Goal: Contribute content

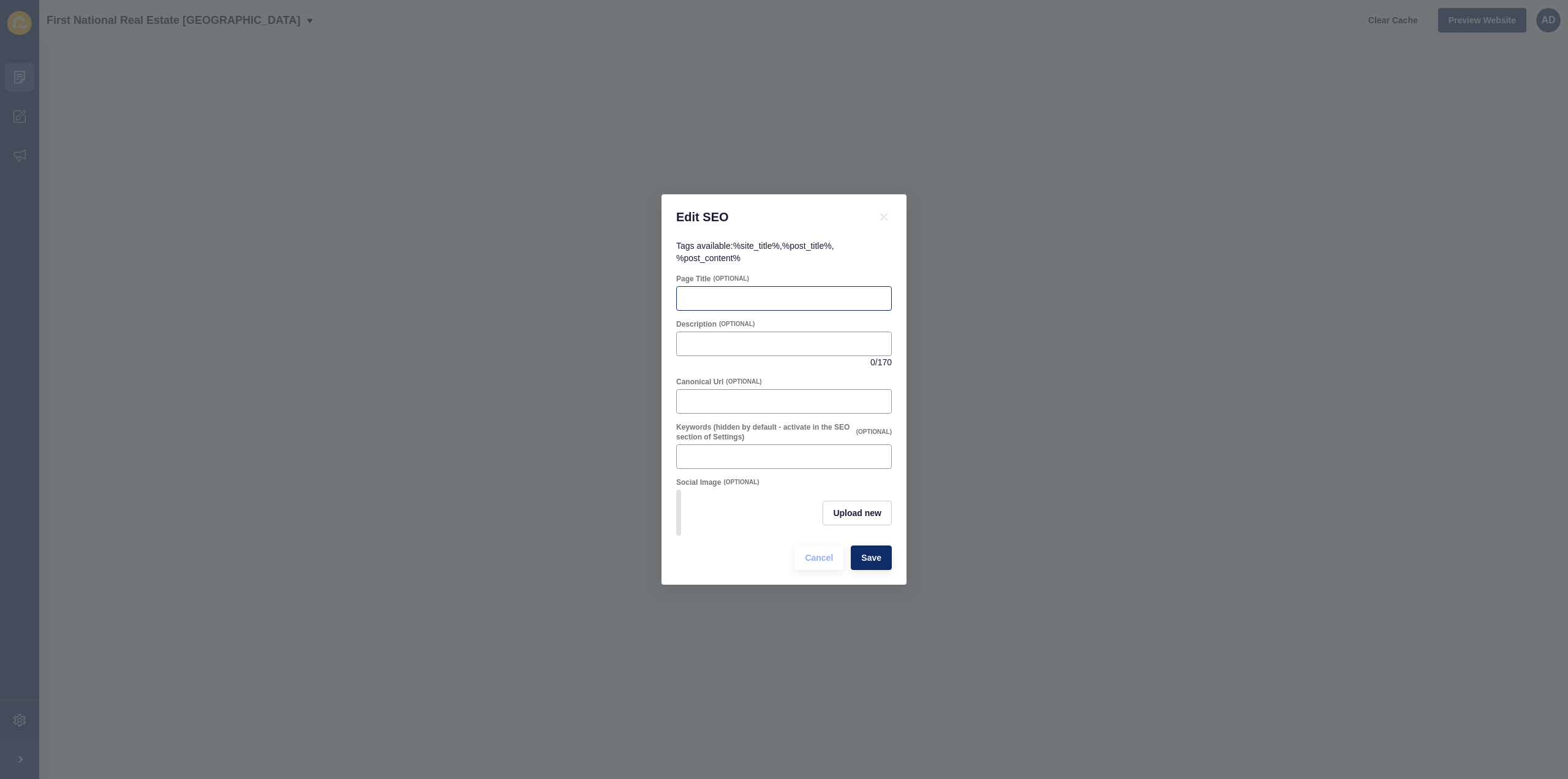
click at [704, 286] on div at bounding box center [784, 298] width 215 height 25
paste input "[PERSON_NAME] Heads QLD | Coastal Living, Beaches & Property Opportunities"
type input "[PERSON_NAME] Heads QLD | Coastal Living, Beaches & Property Opportunities"
click at [772, 338] on input "Description" at bounding box center [784, 344] width 200 height 12
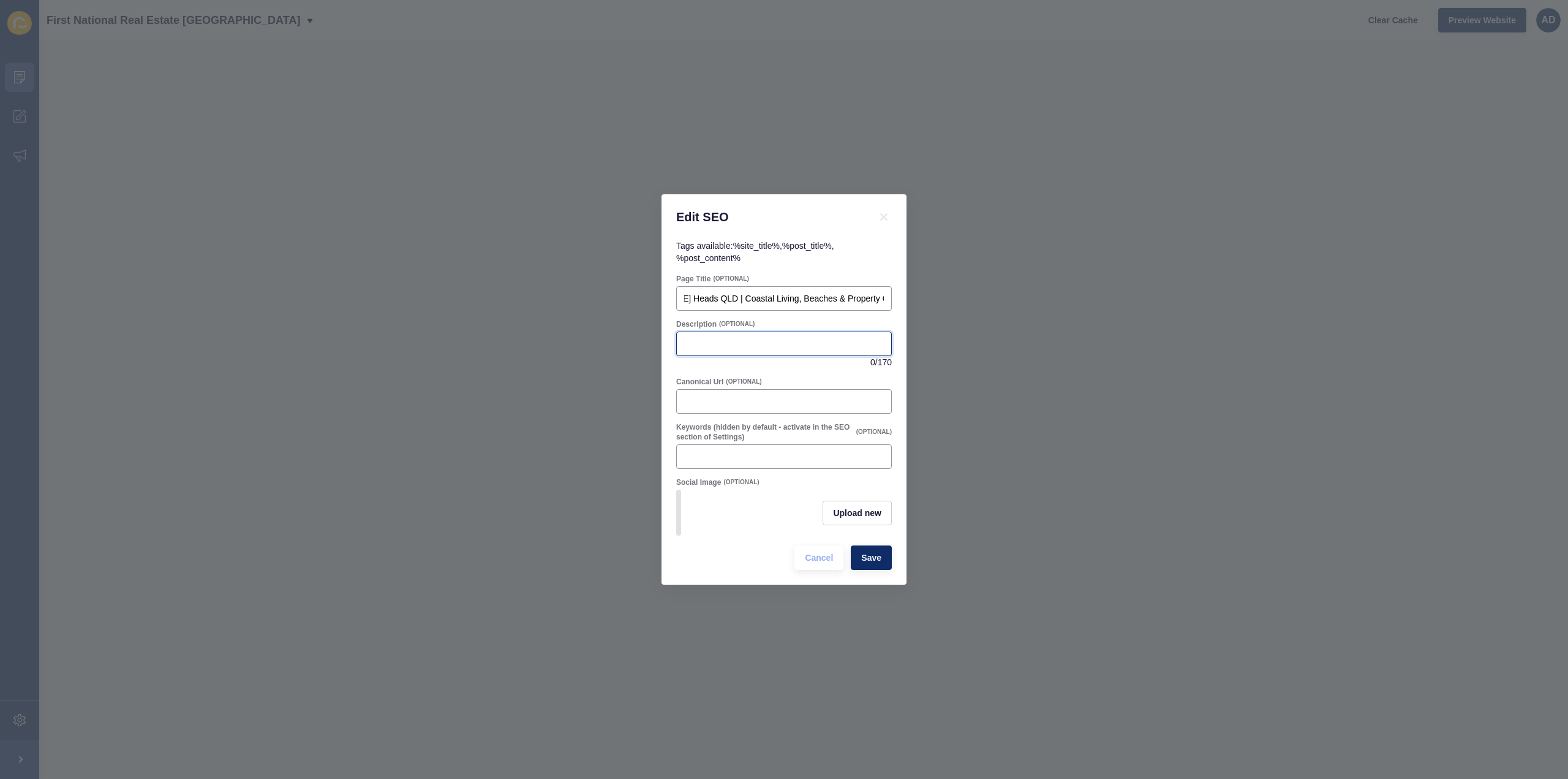
scroll to position [0, 0]
paste input "Discover [PERSON_NAME] Heads, a charming coastal suburb south of [GEOGRAPHIC_DA…"
drag, startPoint x: 774, startPoint y: 335, endPoint x: 970, endPoint y: 335, distance: 196.0
click at [970, 335] on div "Edit SEO Tags available: %site_title% , %post_title% , %post_content% Page Titl…" at bounding box center [784, 390] width 1568 height 779
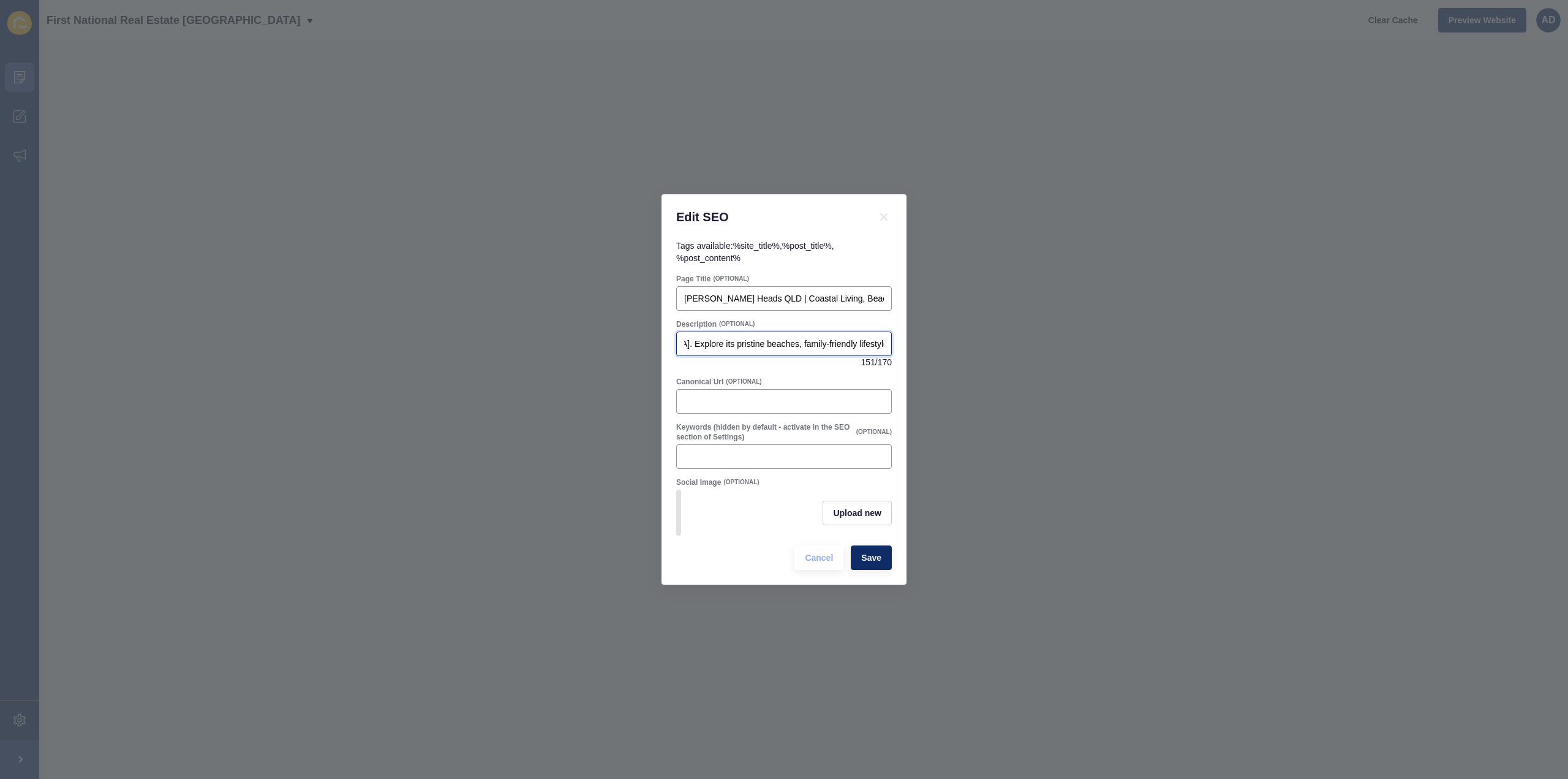
scroll to position [0, 360]
type input "Discover [PERSON_NAME] Heads, a charming coastal suburb south of [GEOGRAPHIC_DA…"
click at [856, 508] on span "Upload new" at bounding box center [857, 513] width 48 height 12
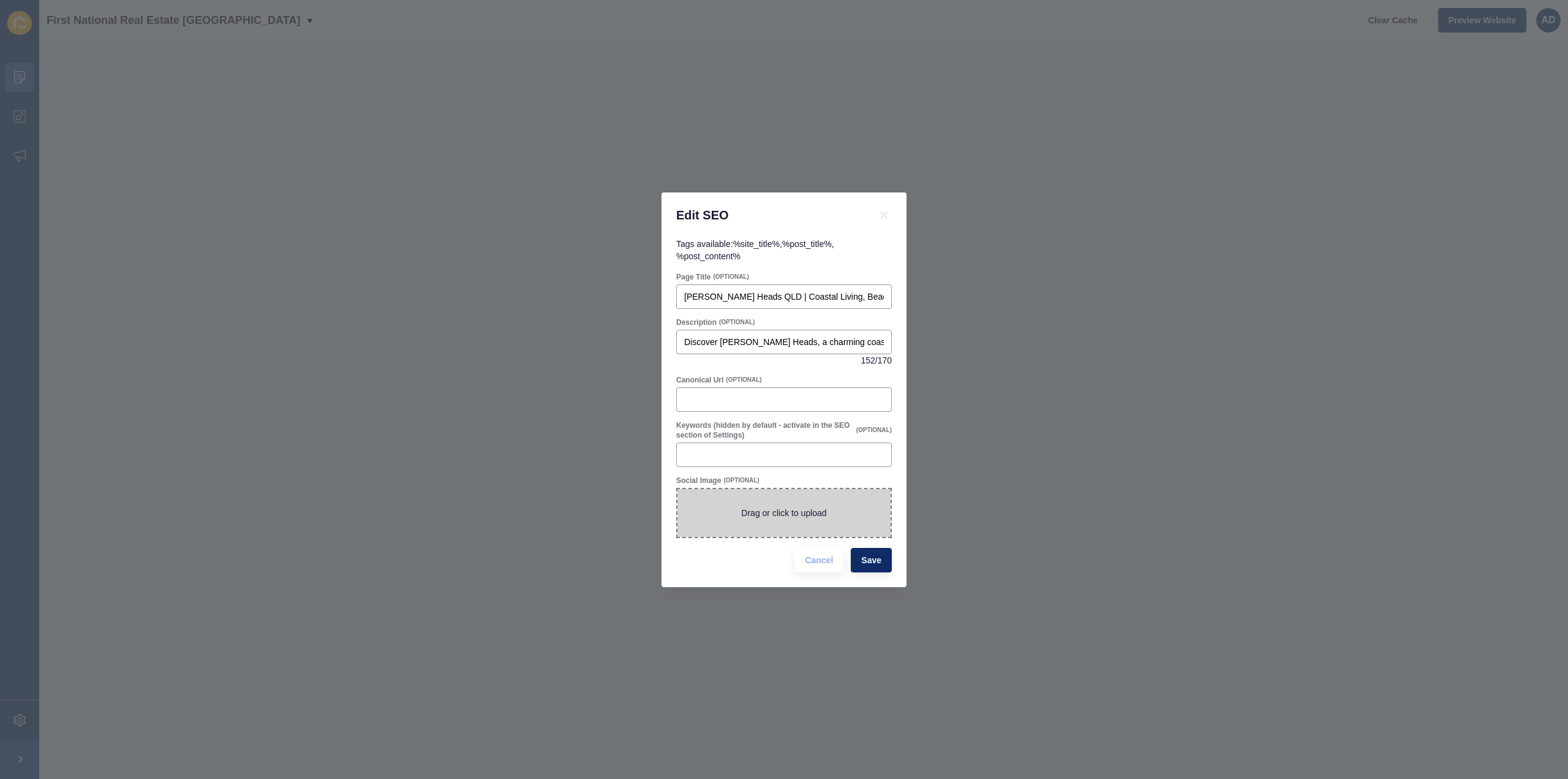
click at [808, 530] on span at bounding box center [784, 513] width 214 height 48
click at [677, 489] on input "Drag or click to upload" at bounding box center [677, 489] width 0 height 0
type input "C:\fakepath\[PERSON_NAME] Heads Qld 4670.png"
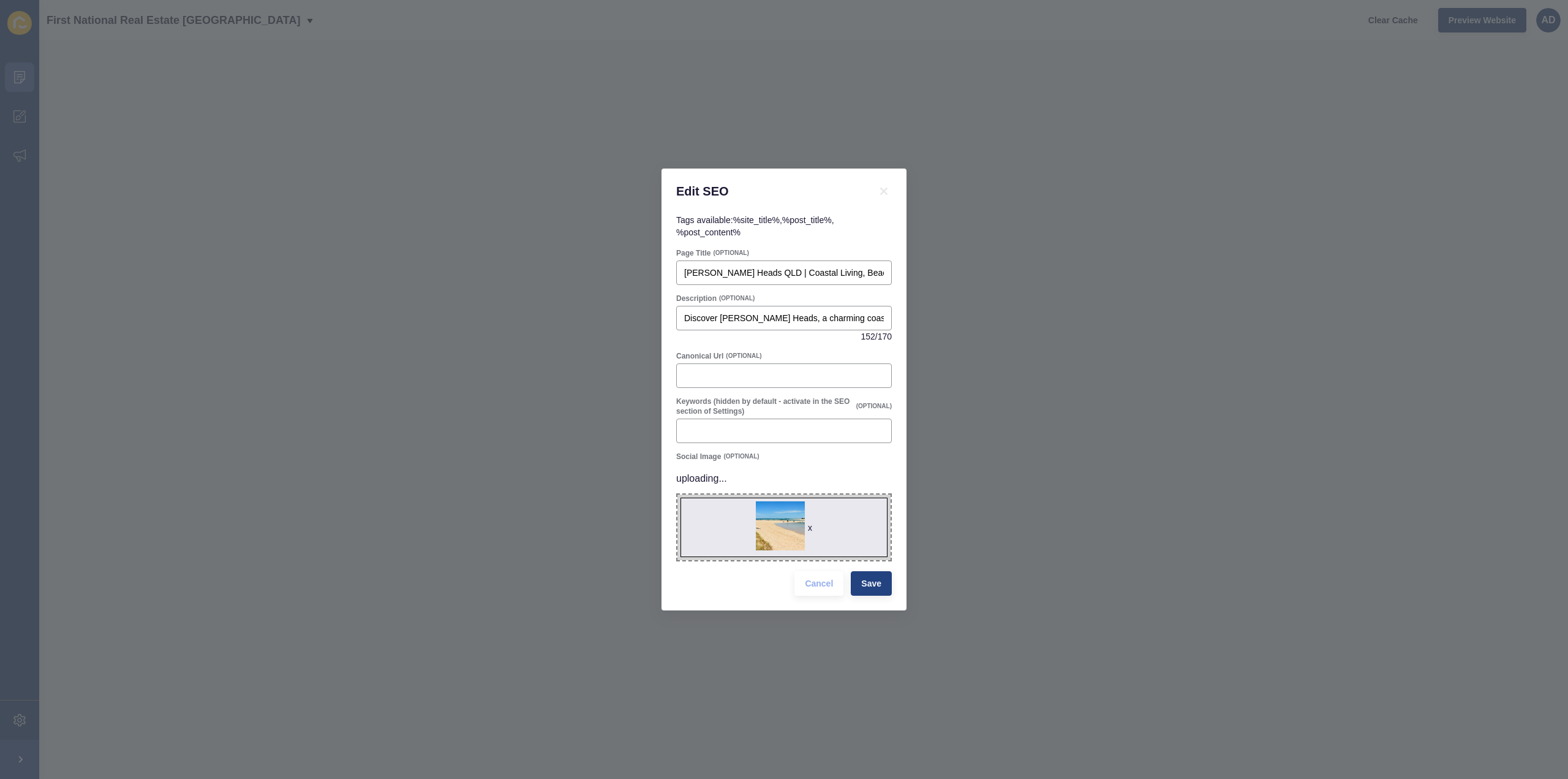
click at [879, 580] on span "Save" at bounding box center [871, 584] width 20 height 12
